Goal: Entertainment & Leisure: Consume media (video, audio)

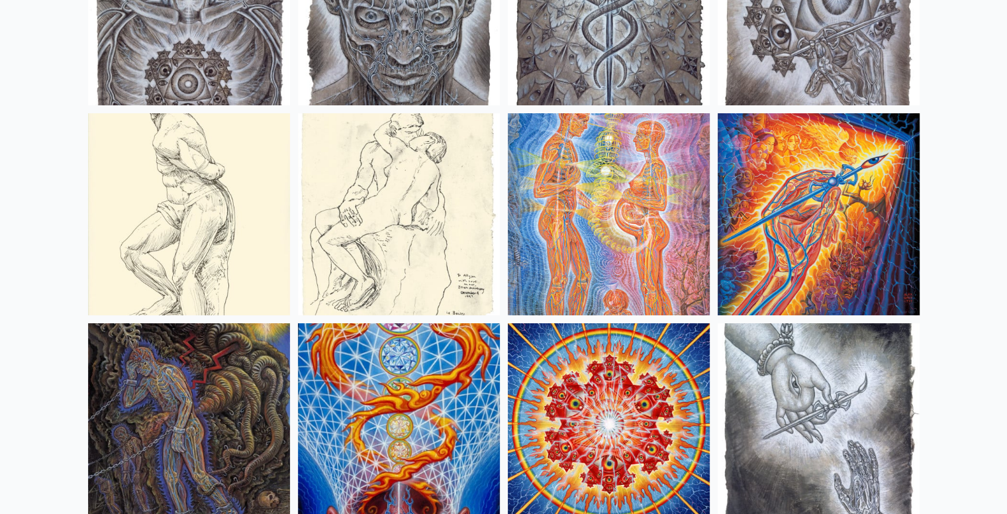
scroll to position [10127, 0]
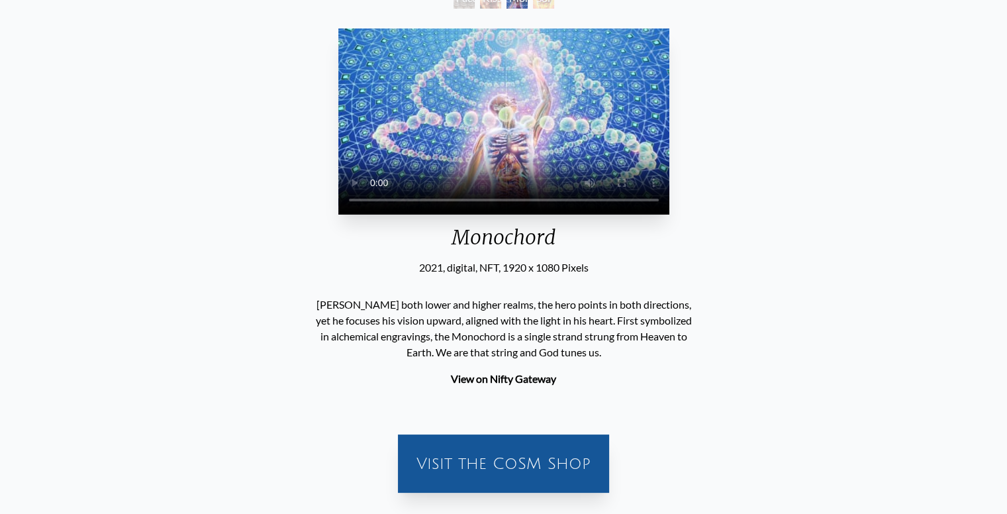
scroll to position [98, 0]
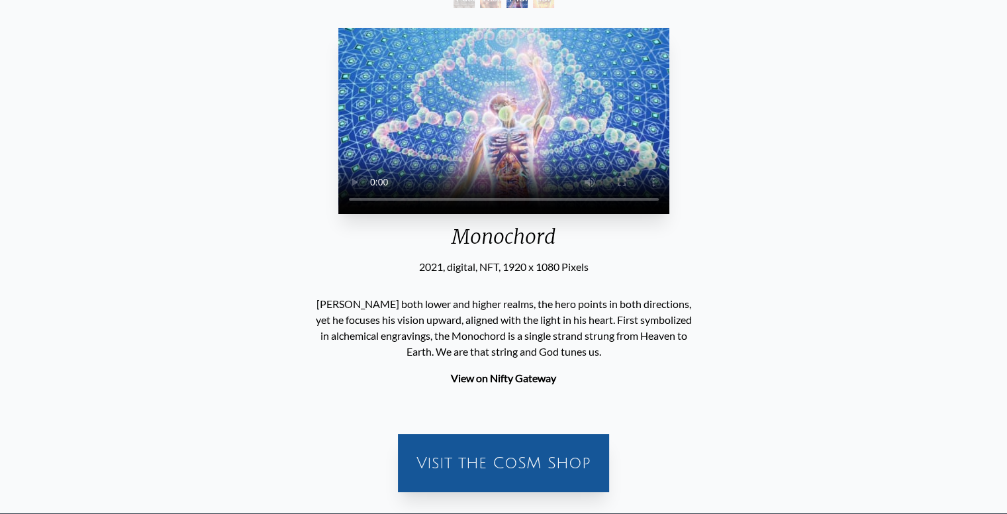
click at [462, 91] on video "Your browser does not support the video tag." at bounding box center [503, 121] width 331 height 186
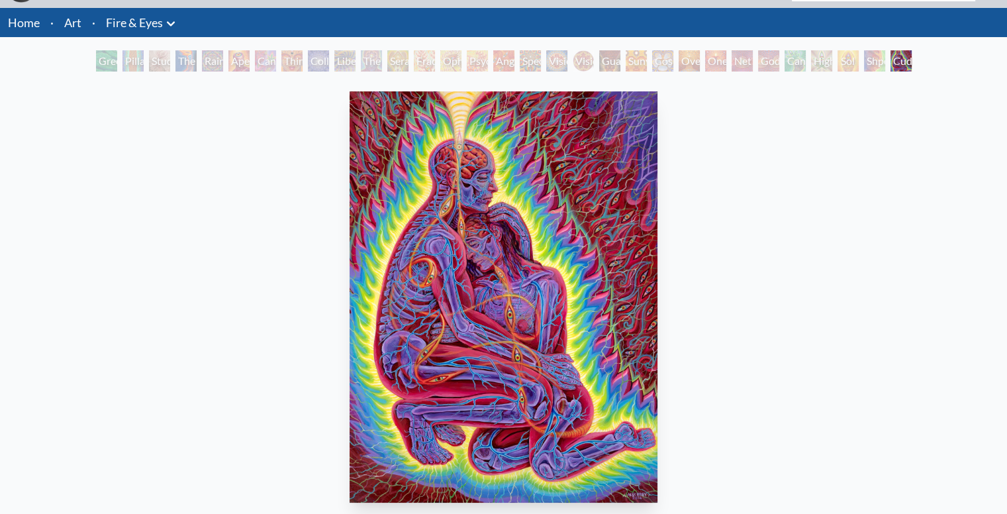
scroll to position [34, 0]
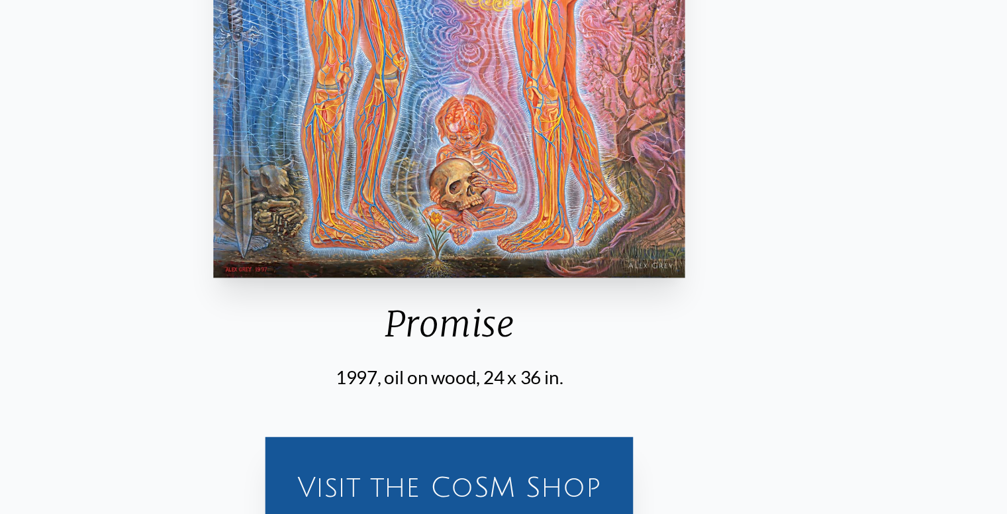
scroll to position [162, 0]
